Goal: Task Accomplishment & Management: Use online tool/utility

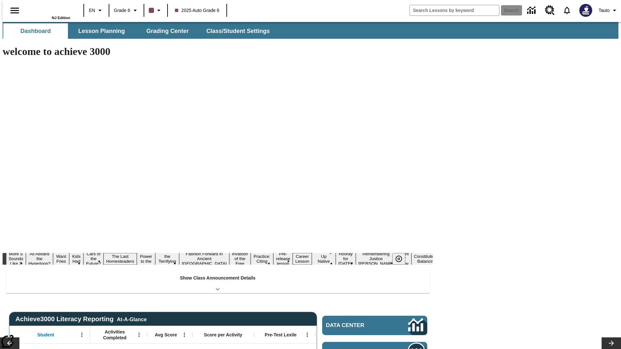
type input "-1"
click at [99, 31] on span "Lesson Planning" at bounding box center [101, 30] width 47 height 7
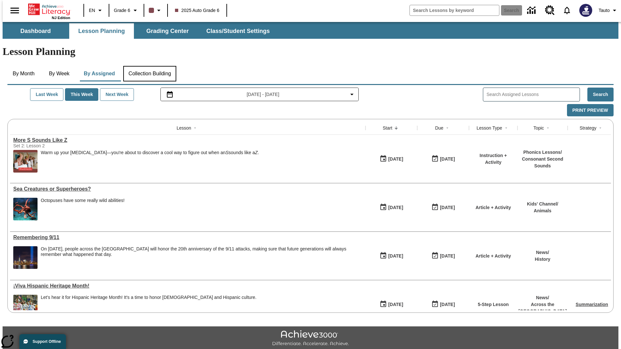
click at [149, 66] on button "Collection Building" at bounding box center [149, 74] width 53 height 16
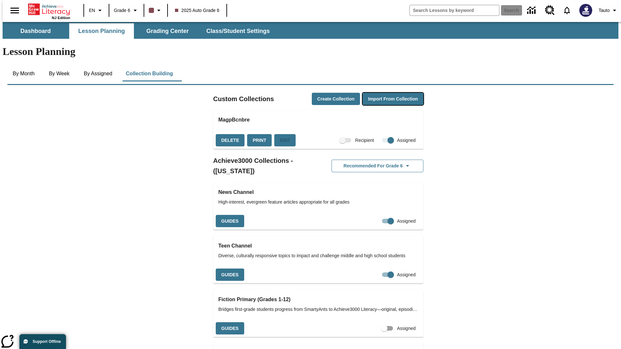
click at [381, 93] on button "Import from Collection" at bounding box center [392, 99] width 61 height 13
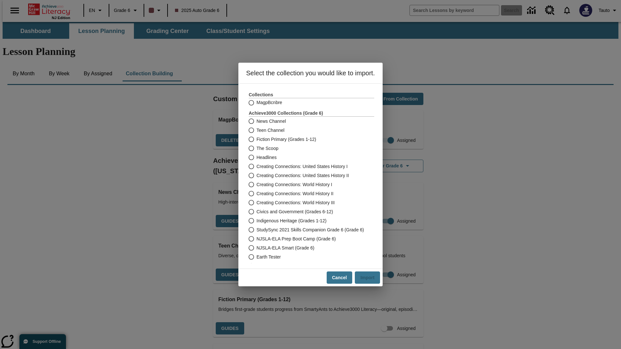
click at [307, 157] on label "Headlines" at bounding box center [307, 157] width 124 height 9
click at [256, 157] on input "Headlines" at bounding box center [250, 157] width 11 height 9
radio input "true"
click at [370, 278] on button "Import" at bounding box center [367, 278] width 25 height 13
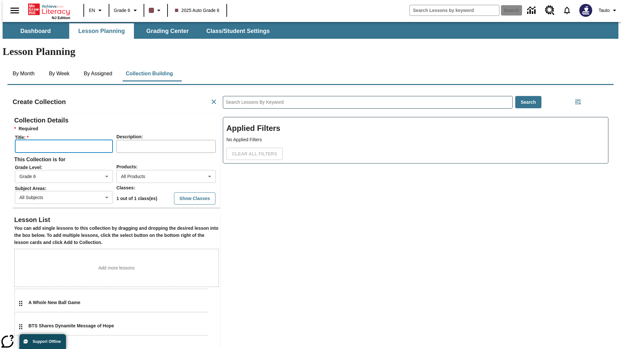
scroll to position [129, 194]
type input "ZVVIhlKcYV"
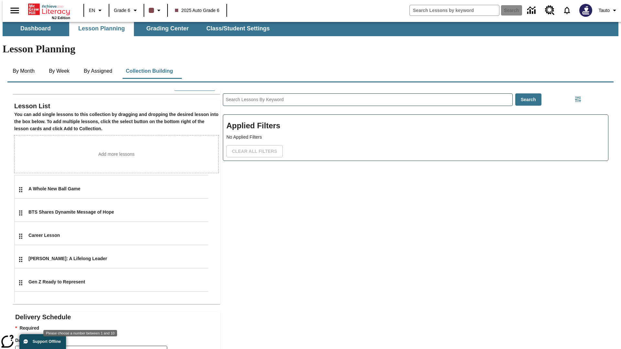
type input "2"
click at [154, 340] on body "Skip to main content NJ Edition EN Grade 6 2025 Auto Grade 6 Search 0 Tauto Das…" at bounding box center [311, 221] width 616 height 405
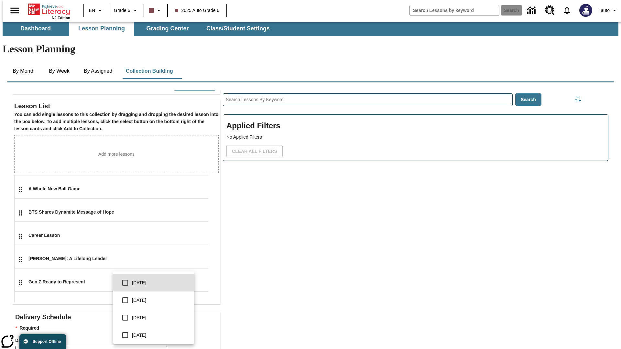
scroll to position [116, 0]
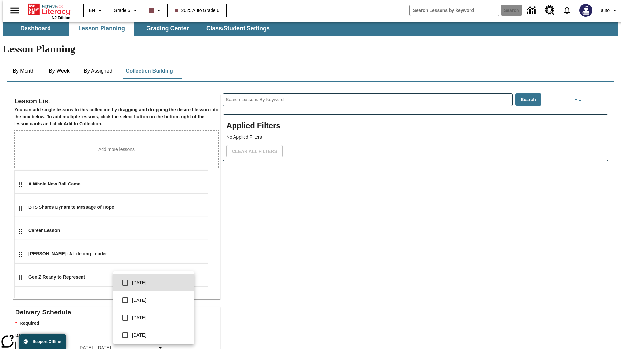
click at [125, 300] on input "checkbox" at bounding box center [125, 301] width 14 height 14
checkbox input "true"
